Goal: Task Accomplishment & Management: Use online tool/utility

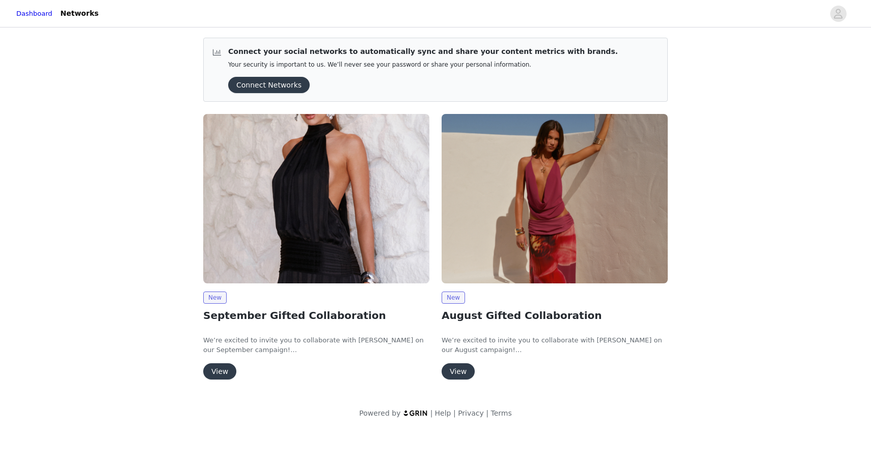
click at [318, 166] on img at bounding box center [316, 199] width 226 height 170
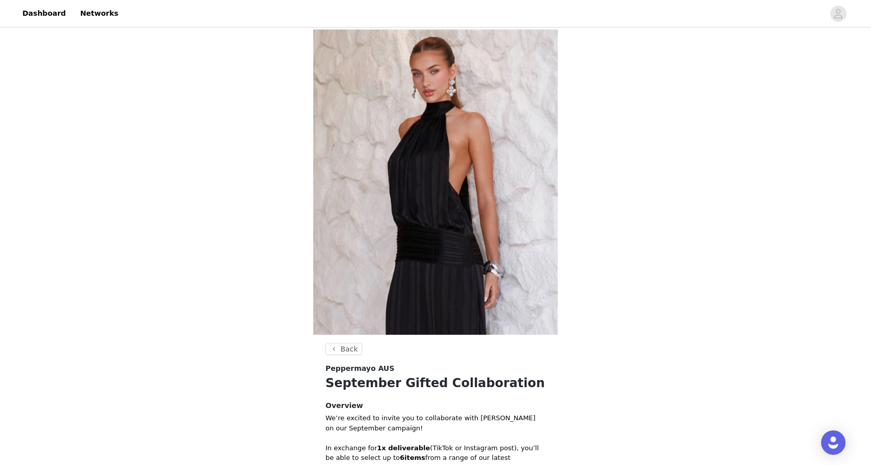
scroll to position [245, 0]
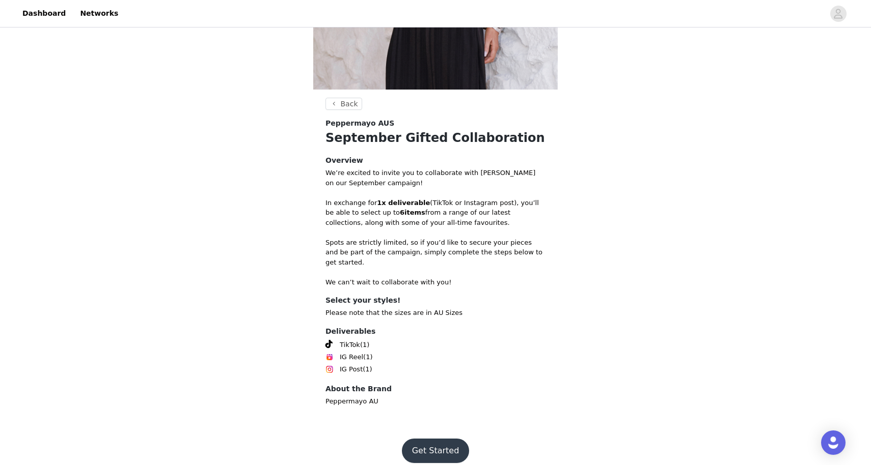
click at [433, 428] on footer "Get Started" at bounding box center [435, 451] width 132 height 49
click at [430, 439] on button "Get Started" at bounding box center [436, 451] width 68 height 24
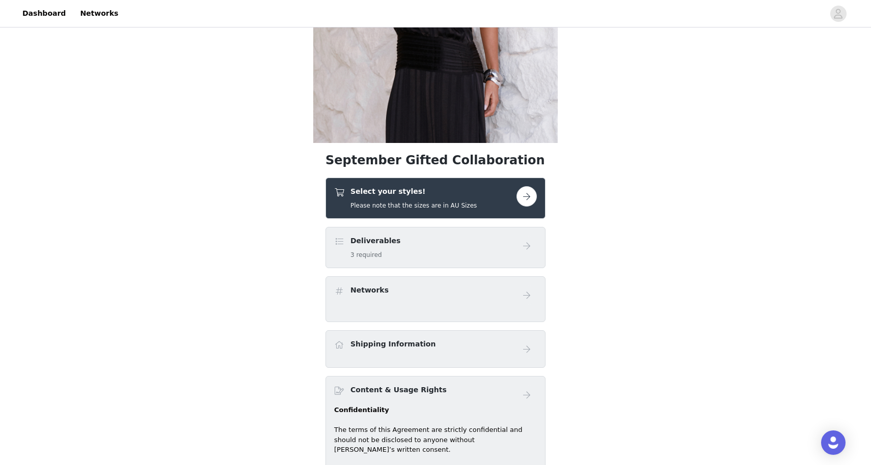
scroll to position [383, 0]
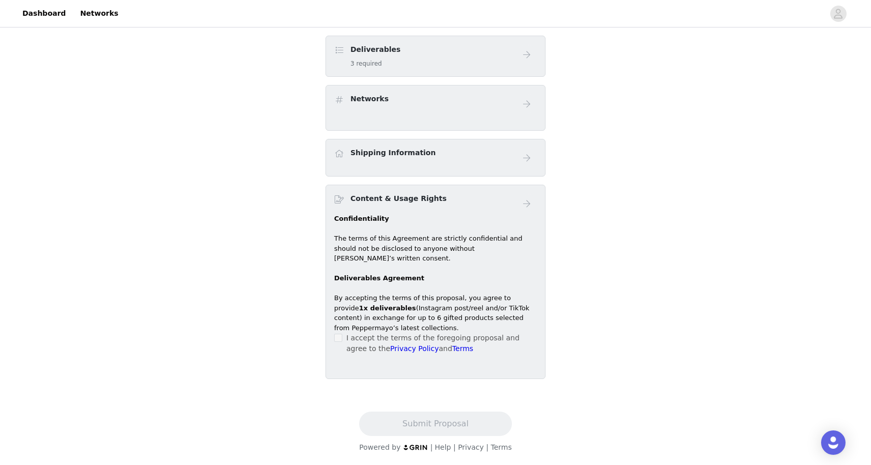
click at [454, 269] on p at bounding box center [435, 269] width 203 height 10
